Goal: Navigation & Orientation: Find specific page/section

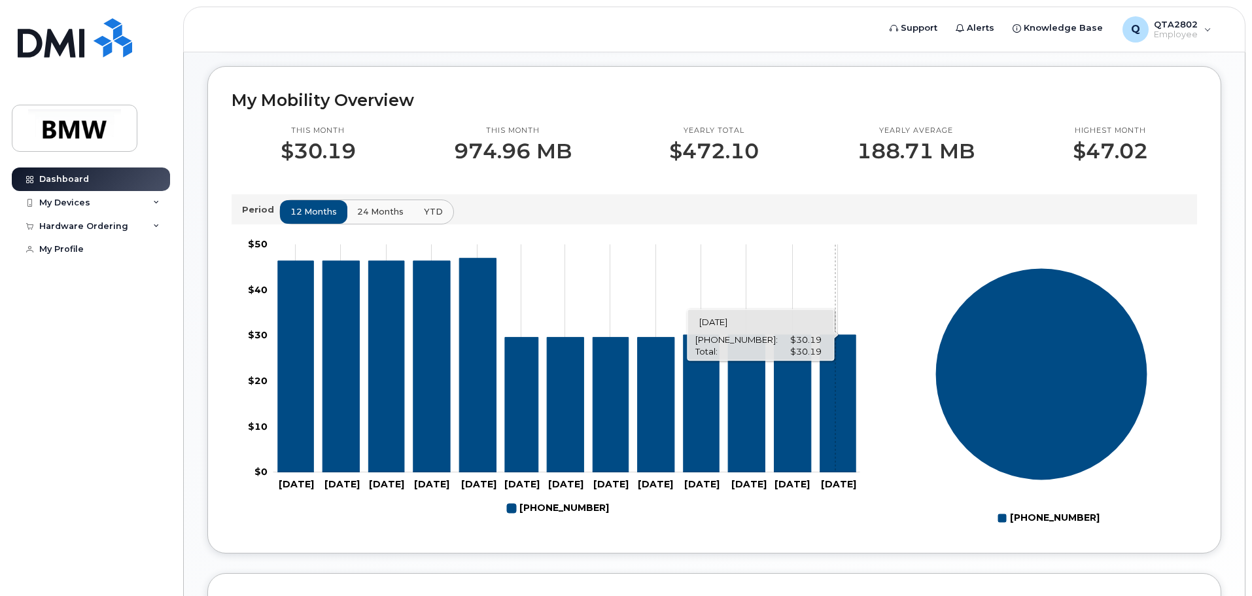
scroll to position [260, 0]
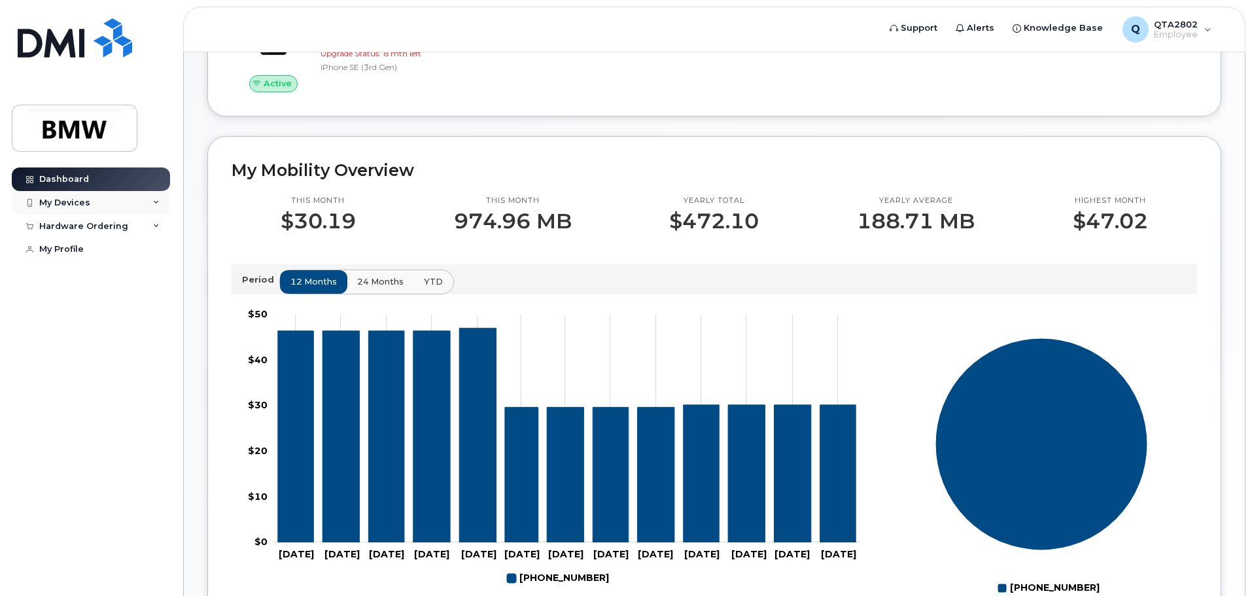
click at [71, 199] on div "My Devices" at bounding box center [64, 203] width 51 height 10
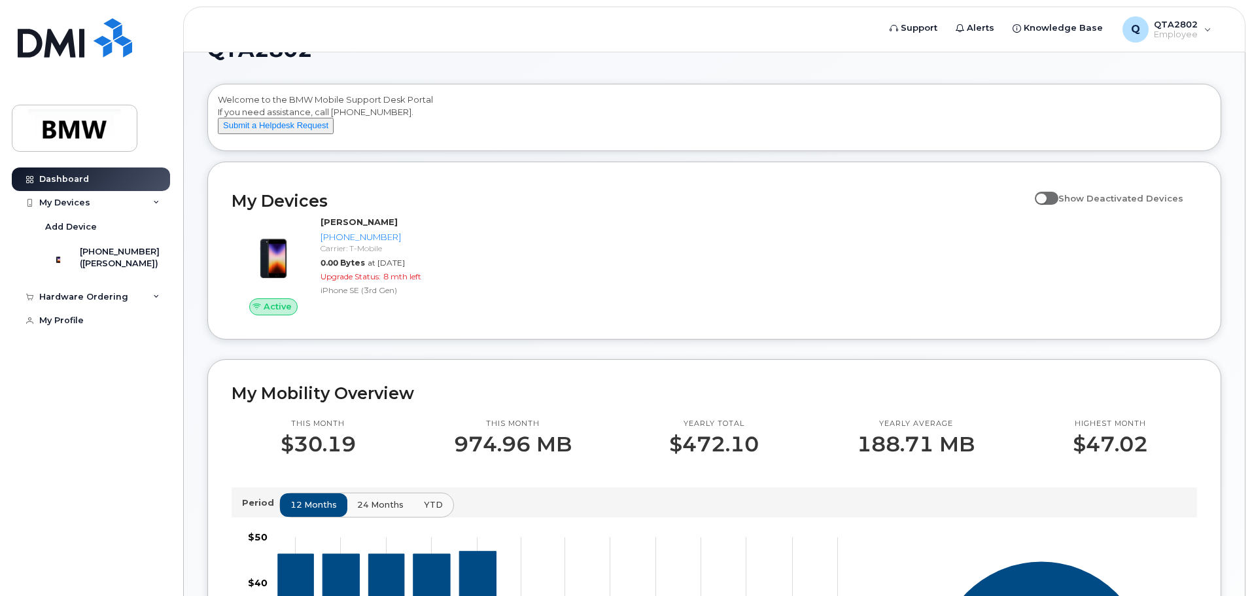
scroll to position [0, 0]
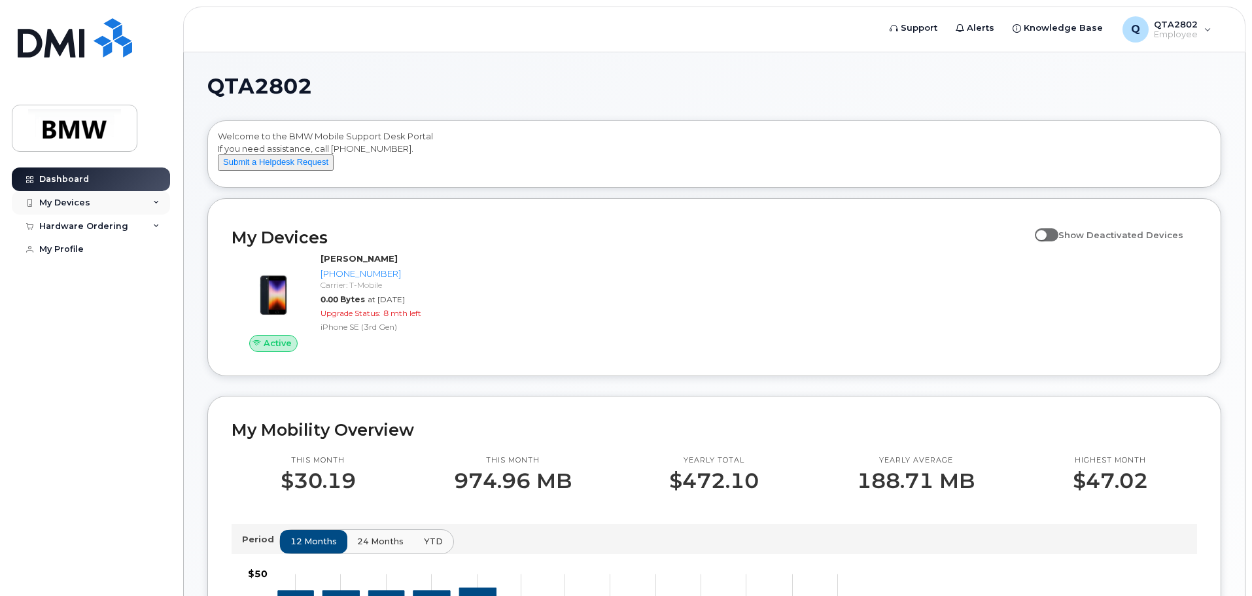
click at [88, 198] on div "My Devices" at bounding box center [64, 203] width 51 height 10
click at [162, 200] on div "My Devices" at bounding box center [91, 203] width 158 height 24
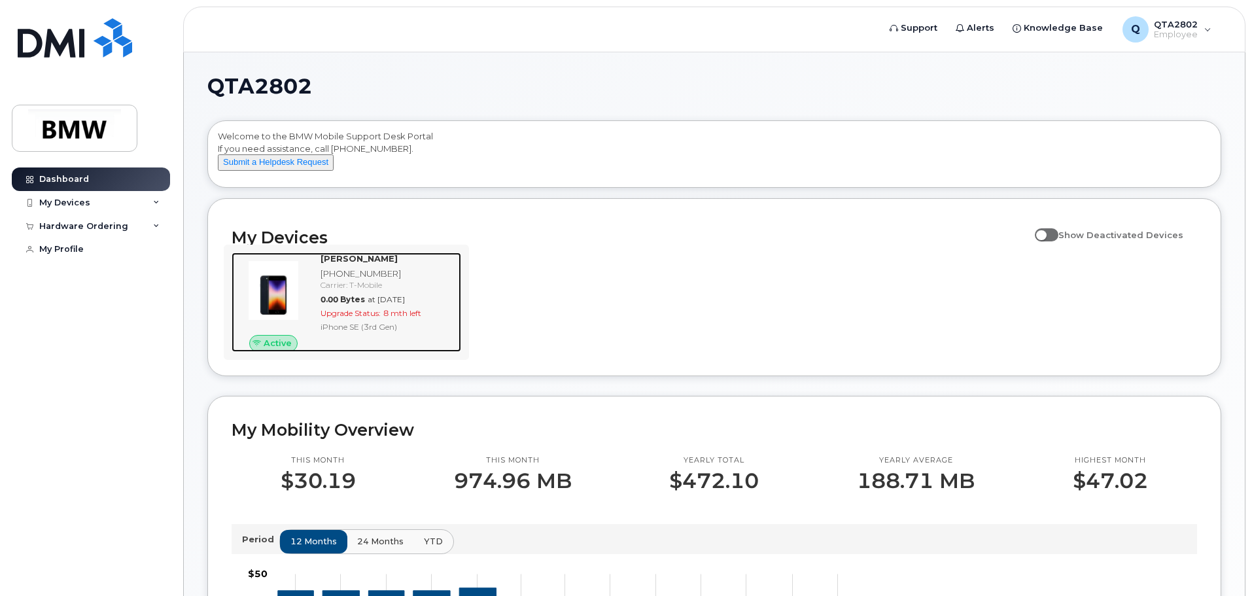
click at [412, 319] on div "Upgrade Status: 8 mth left" at bounding box center [388, 313] width 135 height 11
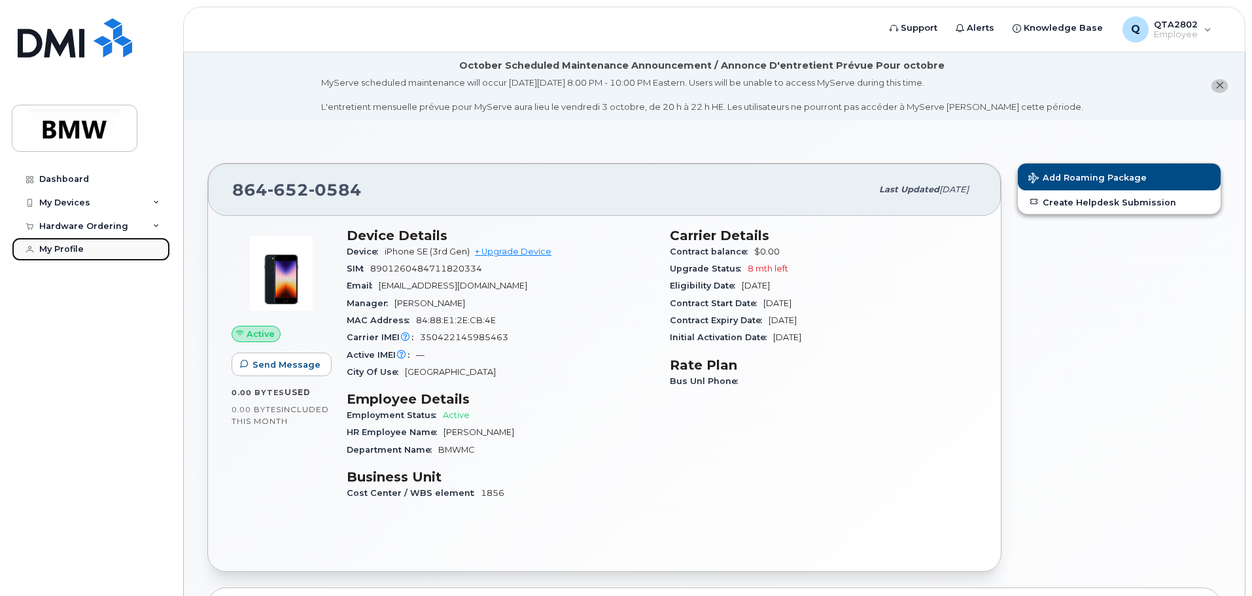
click at [75, 249] on div "My Profile" at bounding box center [61, 249] width 44 height 10
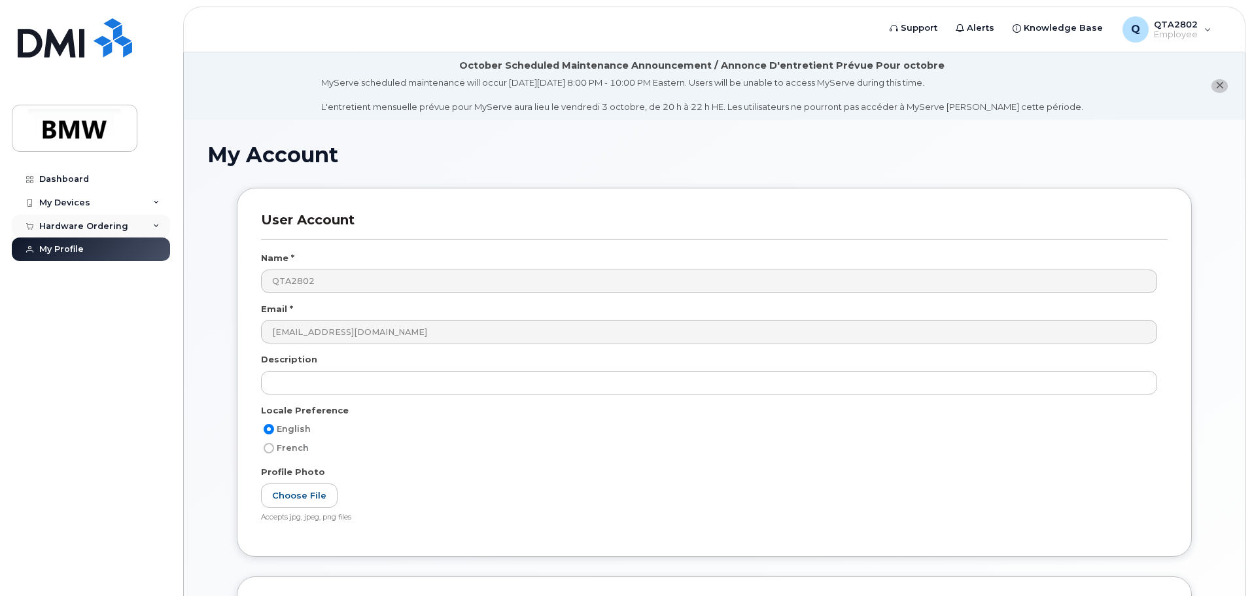
click at [86, 223] on div "Hardware Ordering" at bounding box center [83, 226] width 89 height 10
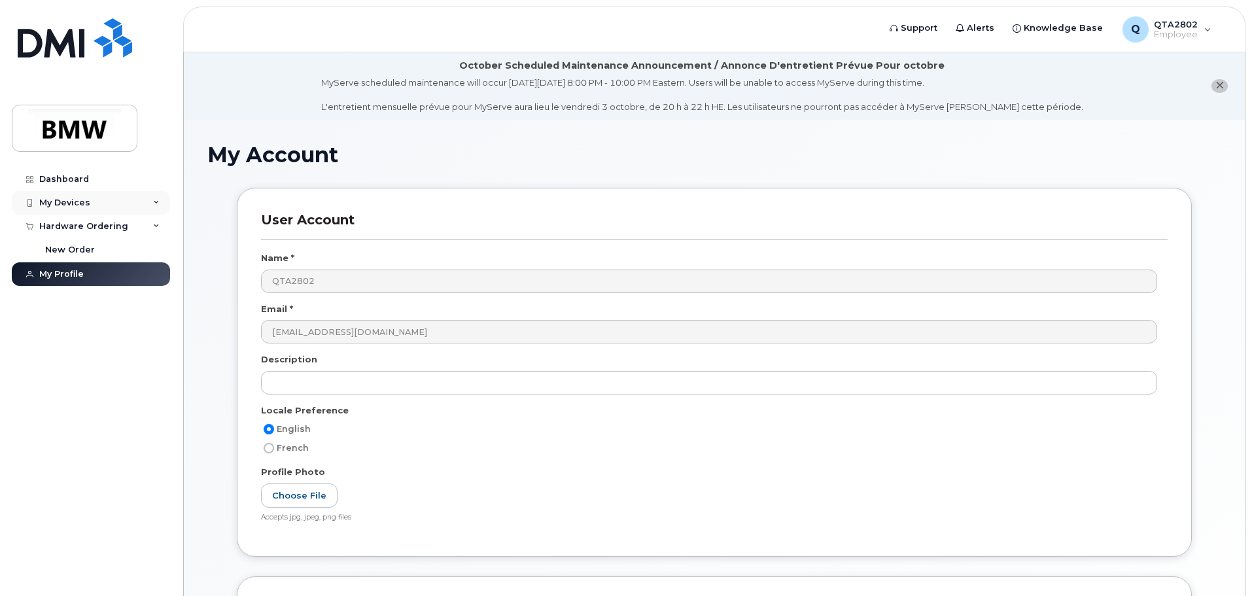
click at [81, 207] on div "My Devices" at bounding box center [64, 203] width 51 height 10
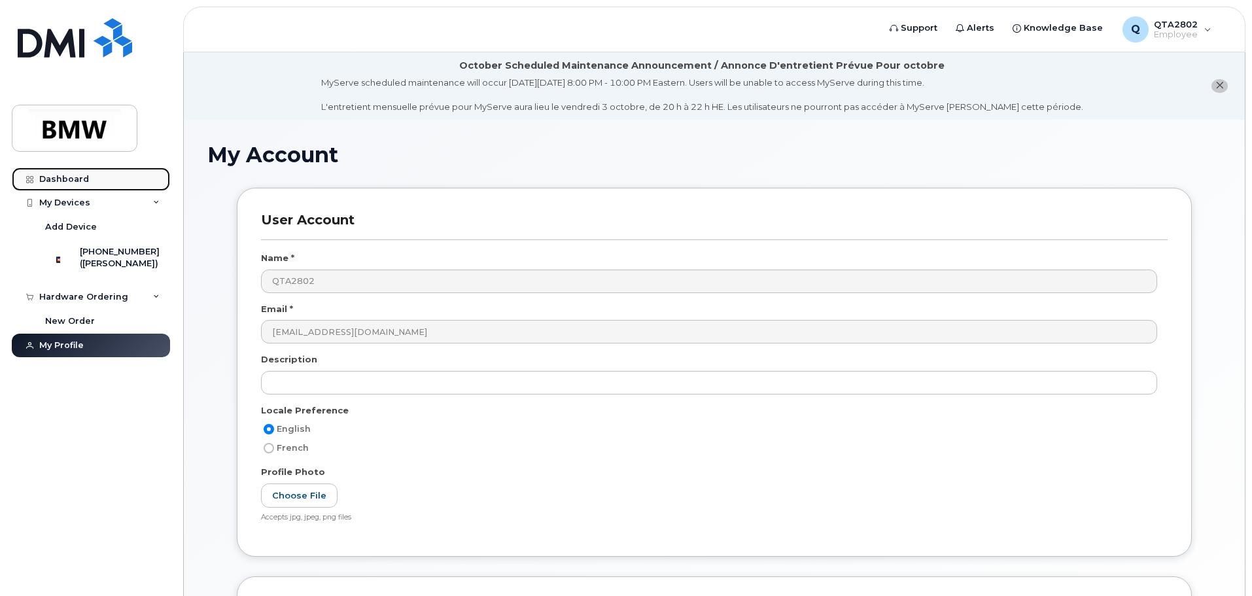
click at [58, 178] on div "Dashboard" at bounding box center [64, 179] width 50 height 10
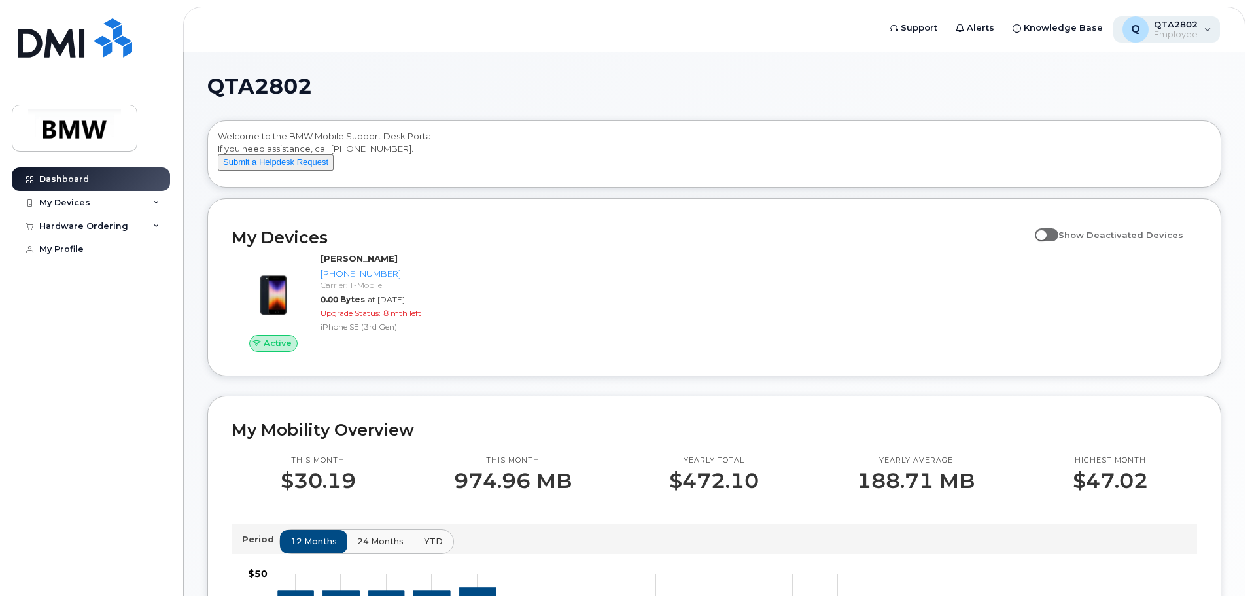
click at [1205, 27] on div "Q QTA2802 Employee" at bounding box center [1167, 29] width 107 height 26
click at [951, 80] on h1 "QTA2802" at bounding box center [711, 86] width 1008 height 21
